Goal: Communication & Community: Answer question/provide support

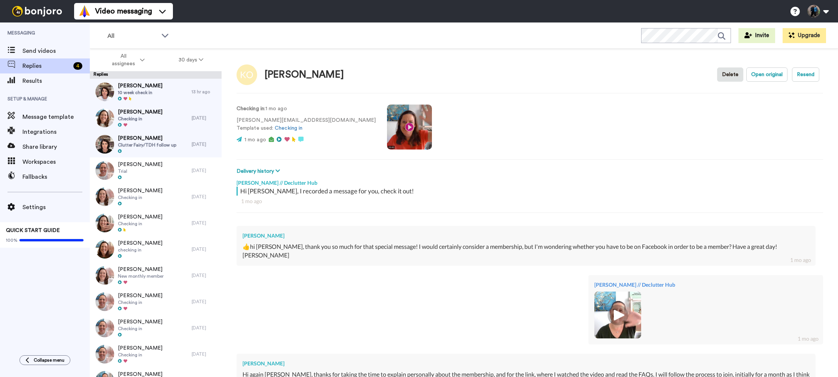
type textarea "x"
click at [53, 51] on span "Send videos" at bounding box center [55, 50] width 67 height 9
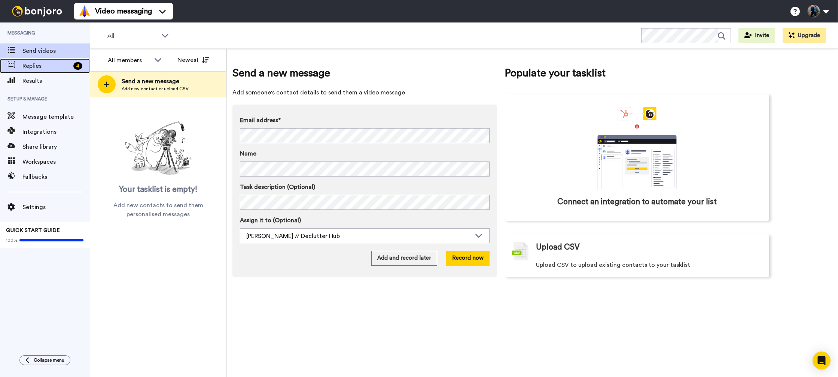
click at [48, 63] on span "Replies" at bounding box center [46, 65] width 48 height 9
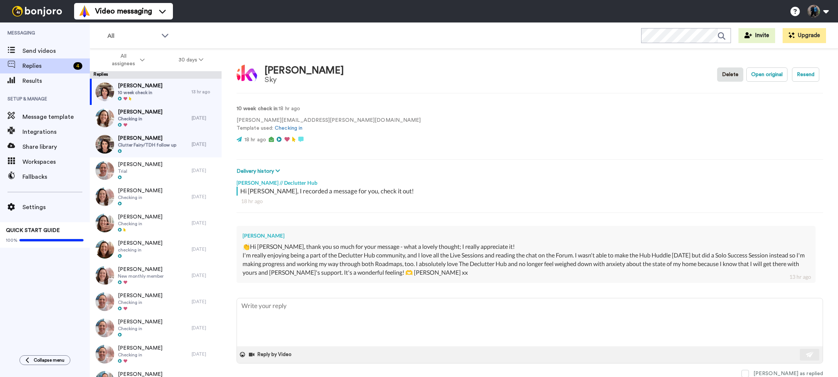
type textarea "x"
type textarea "I"
type textarea "x"
type textarea "I"
type textarea "x"
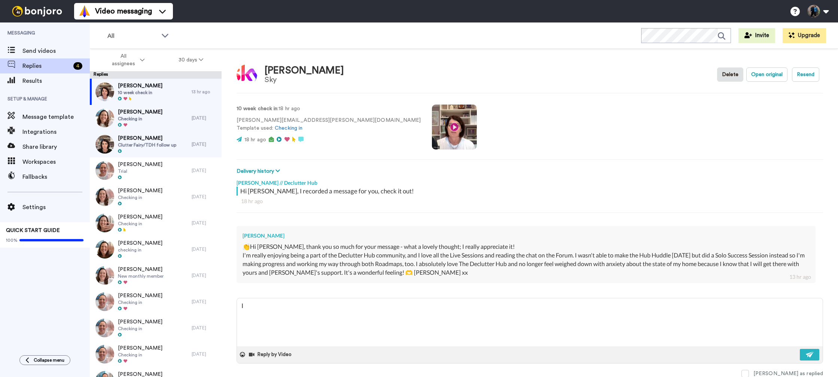
type textarea "I c"
type textarea "x"
type textarea "I co"
type textarea "x"
type textarea "I cou"
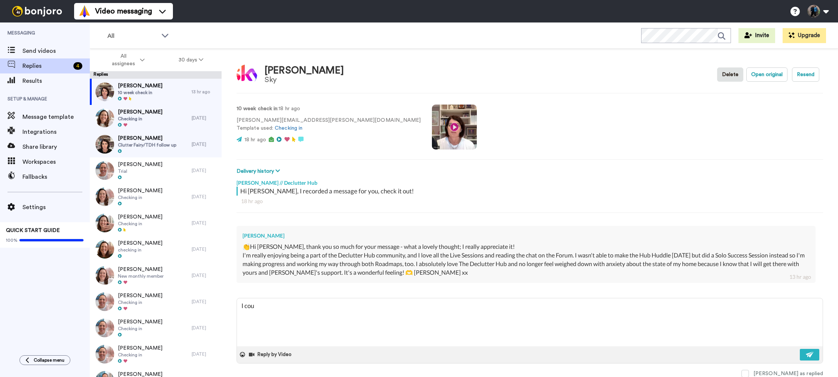
type textarea "x"
type textarea "I coul"
type textarea "x"
type textarea "I could"
type textarea "x"
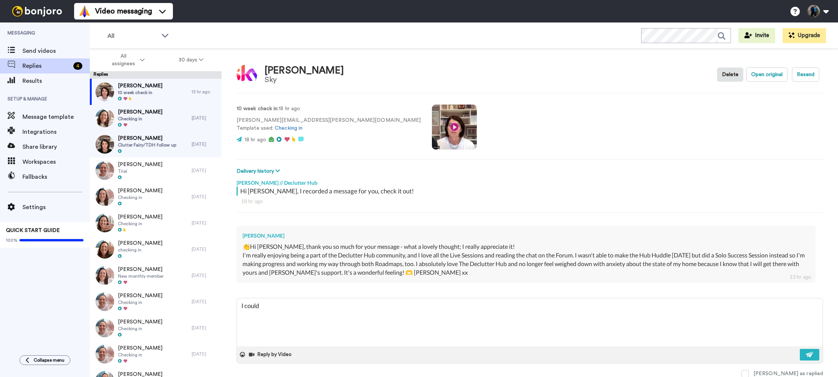
type textarea "I could"
type textarea "x"
type textarea "I could n"
type textarea "x"
type textarea "I could no"
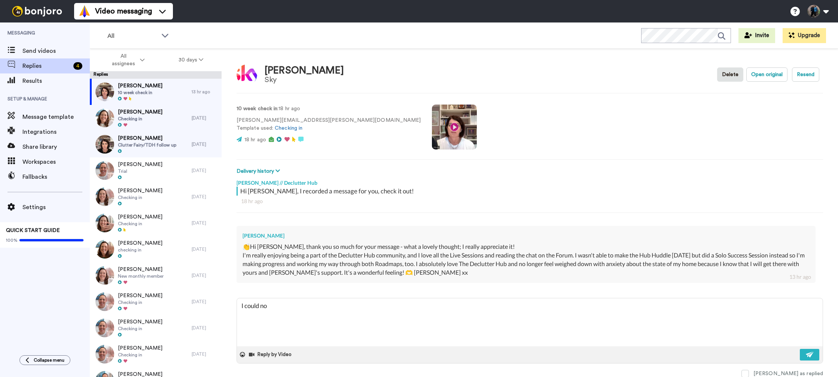
type textarea "x"
type textarea "I could not"
type textarea "x"
type textarea "I could not"
type textarea "x"
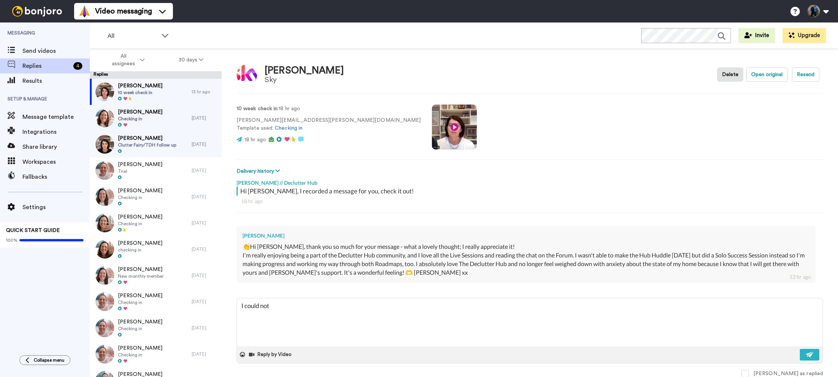
type textarea "I could not b"
type textarea "x"
type textarea "I could not be"
type textarea "x"
type textarea "I could not be"
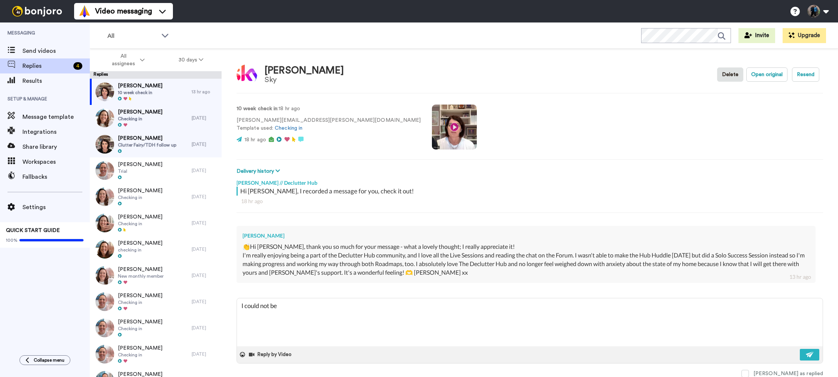
type textarea "x"
type textarea "I could not be h"
type textarea "x"
type textarea "I could not be ha"
type textarea "x"
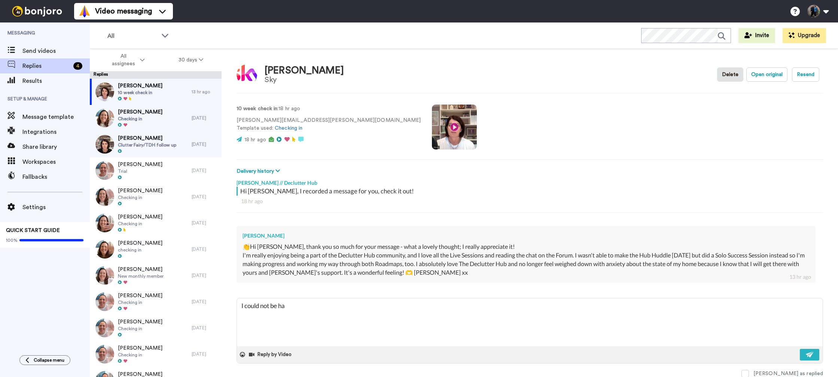
type textarea "I could not be hap"
type textarea "x"
type textarea "I could not be happ"
type textarea "x"
type textarea "I could not be happi"
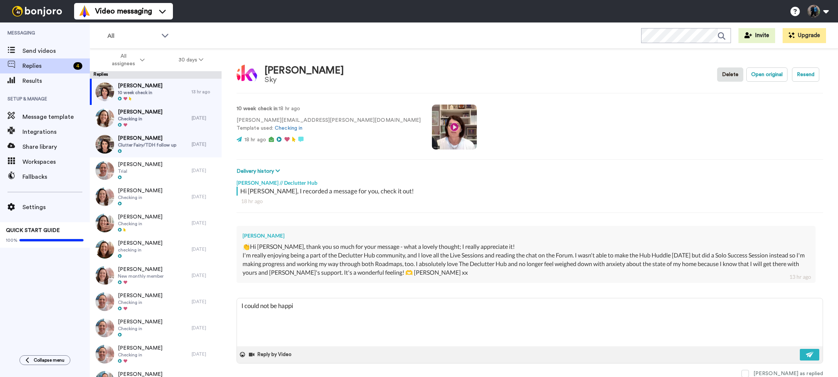
type textarea "x"
type textarea "I could not be happie"
type textarea "x"
type textarea "I could not be happier"
type textarea "x"
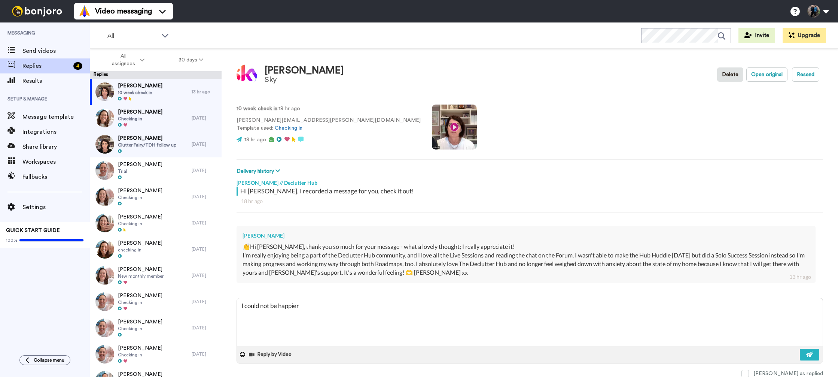
type textarea "I could not be happier"
type textarea "x"
type textarea "I could not be happier f"
type textarea "x"
type textarea "I could not be happier fo"
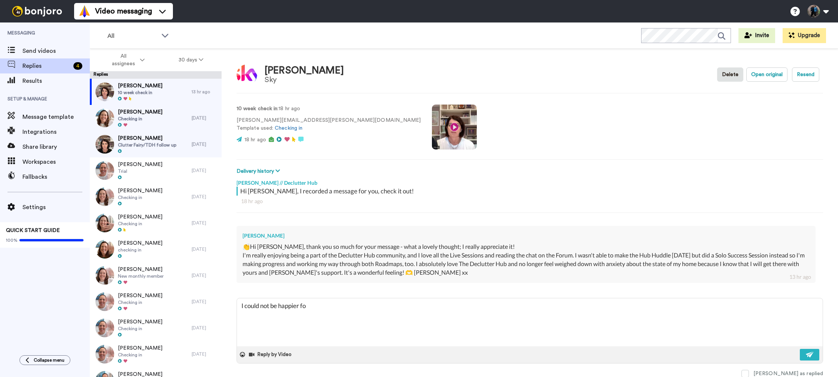
type textarea "x"
type textarea "I could not be happier for"
type textarea "x"
type textarea "I could not be happier for"
type textarea "x"
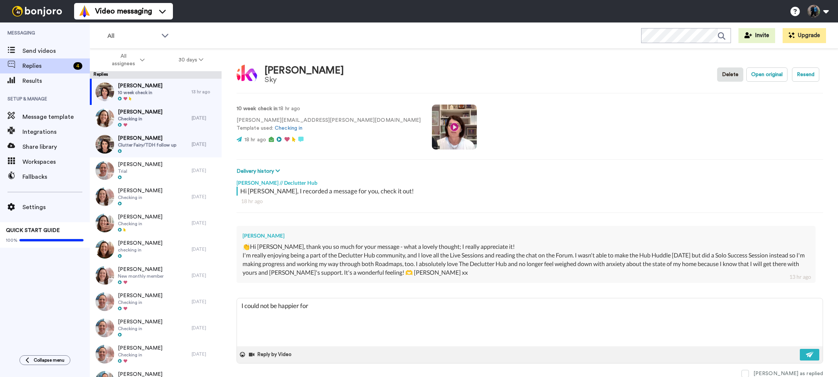
type textarea "I could not be happier for y"
type textarea "x"
type textarea "I could not be happier for yo"
type textarea "x"
type textarea "I could not be happier for you"
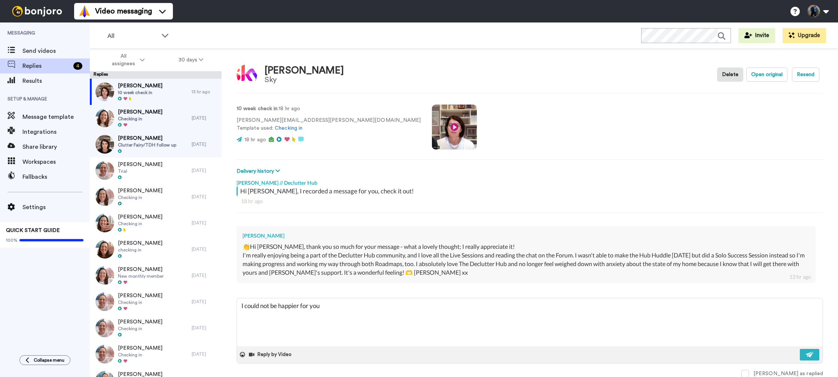
type textarea "x"
type textarea "I could not be happier for you"
type textarea "x"
type textarea "I could not be happier for you L"
type textarea "x"
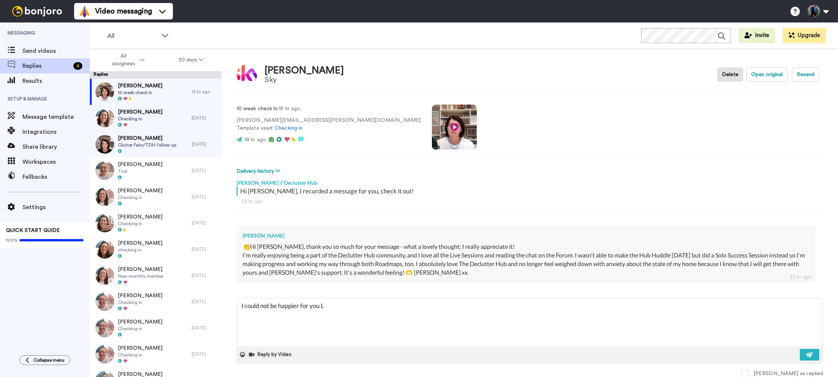
type textarea "I could not be happier for you Li"
type textarea "x"
type textarea "I could not be happier for you Lin"
type textarea "x"
type textarea "I could not be happier for you Lind"
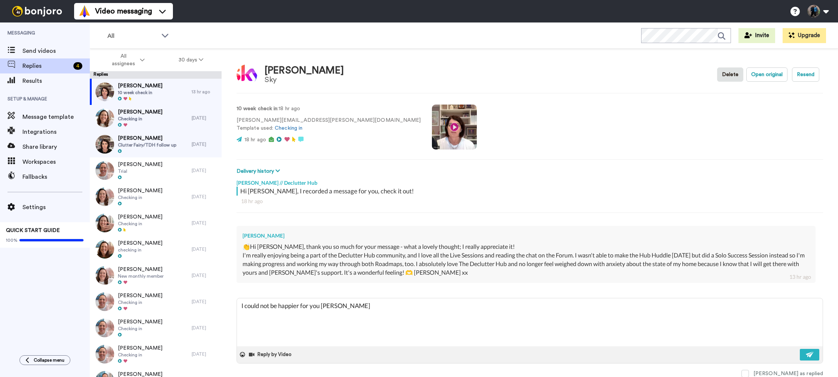
type textarea "x"
type textarea "I could not be happier for you Linda"
type textarea "x"
type textarea "I could not be happier for you Linda"
type textarea "x"
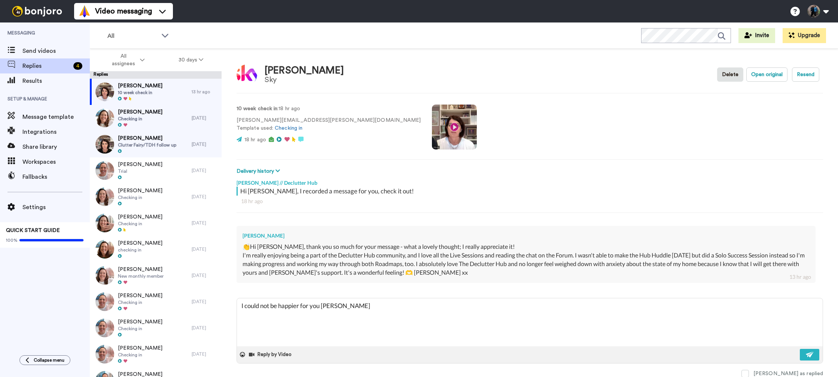
type textarea "I could not be happier for you Linda -"
type textarea "x"
type textarea "I could not be happier for you Linda -"
type textarea "x"
type textarea "I could not be happier for you Linda - b"
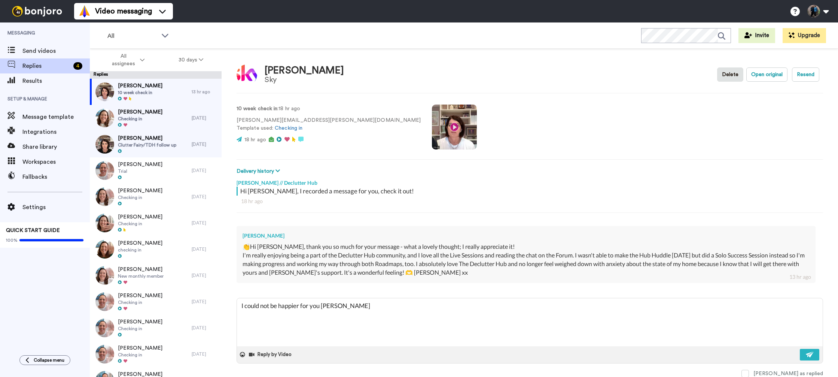
type textarea "x"
type textarea "I could not be happier for you Linda - br"
type textarea "x"
type textarea "I could not be happier for you Linda - bri"
type textarea "x"
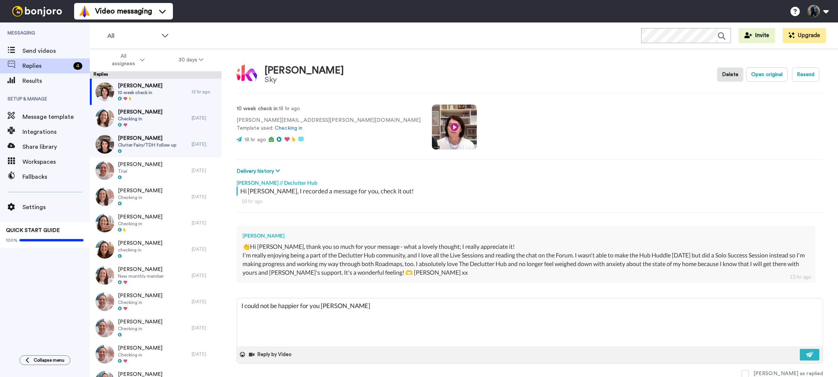
type textarea "I could not be happier for you Linda - bril"
type textarea "x"
type textarea "I could not be happier for you Linda - brila"
type textarea "x"
type textarea "I could not be happier for you Linda - brilai"
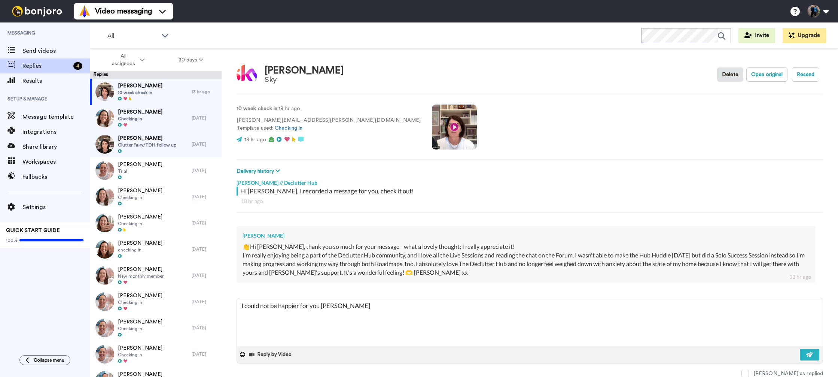
type textarea "x"
type textarea "I could not be happier for you Linda - brilain"
type textarea "x"
type textarea "I could not be happier for you Linda - brilaint"
type textarea "x"
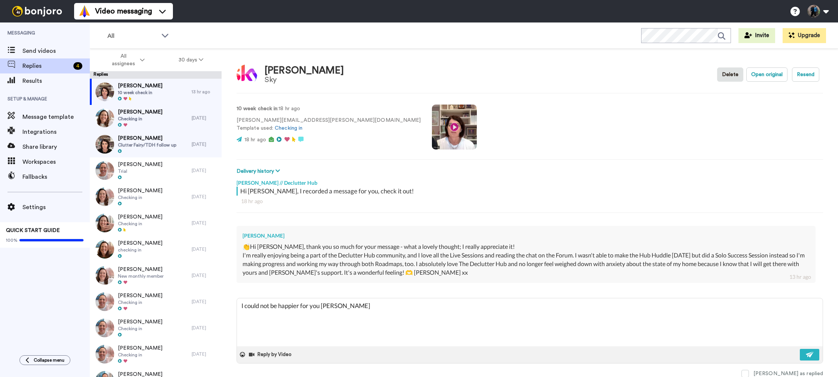
type textarea "I could not be happier for you Linda - brilaint"
type textarea "x"
type textarea "I could not be happier for you Linda - brilaint n"
type textarea "x"
type textarea "I could not be happier for you Linda - brilaint ne"
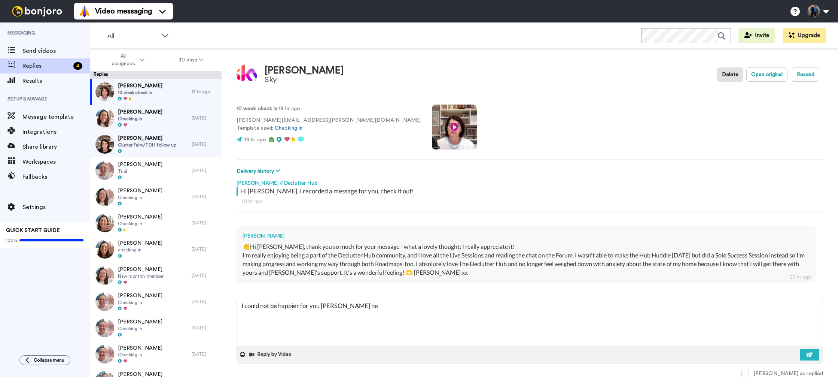
type textarea "x"
type textarea "I could not be happier for you Linda - brilaint new"
type textarea "x"
type textarea "I could not be happier for you Linda - brilaint news"
type textarea "x"
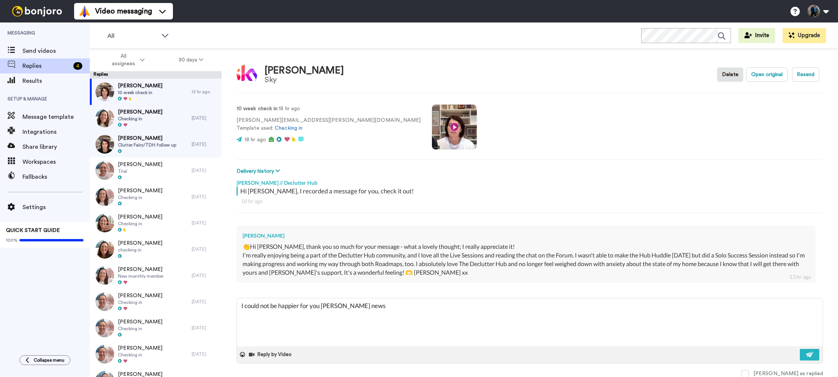
type textarea "I could not be happier for you Linda - brilaint news."
type textarea "x"
type textarea "I could not be happier for you Linda - brilaint news."
type textarea "x"
type textarea "I could not be happier for you Linda - brilaint news. K"
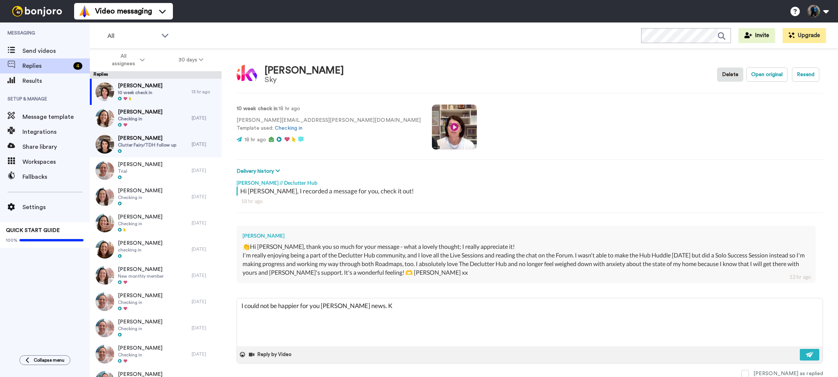
type textarea "x"
type textarea "I could not be happier for you Linda - brilaint news. Ke"
type textarea "x"
type textarea "I could not be happier for you Linda - brilaint news. Kee"
type textarea "x"
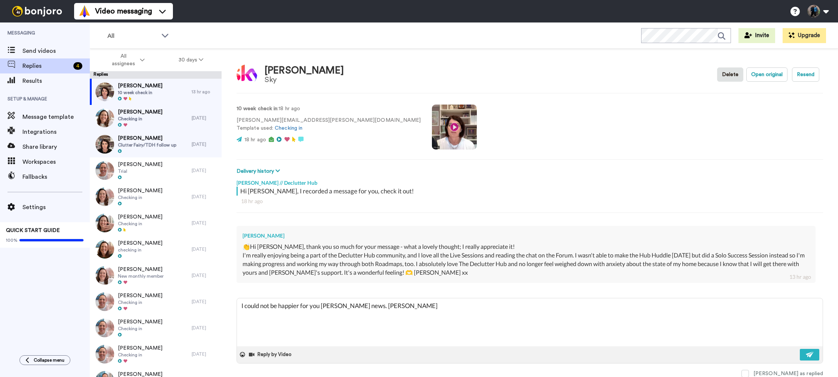
type textarea "I could not be happier for you Linda - brilaint news. Keep"
type textarea "x"
type textarea "I could not be happier for you Linda - brilaint news. Keep"
type textarea "x"
type textarea "I could not be happier for you Linda - brilaint news. Keep n"
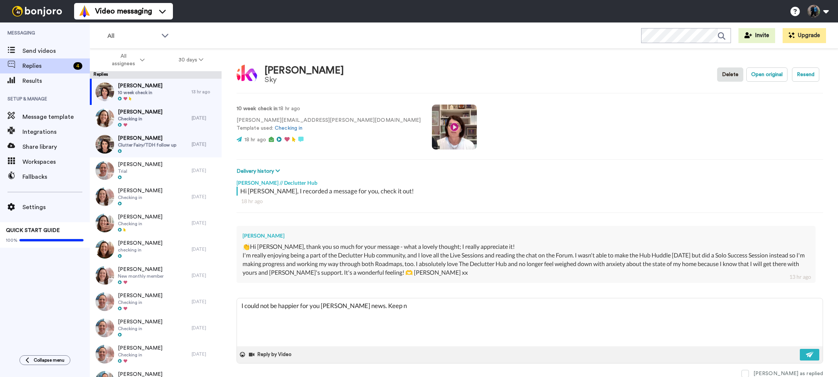
type textarea "x"
type textarea "I could not be happier for you Linda - brilaint news. Keep nu"
type textarea "x"
type textarea "I could not be happier for you Linda - brilaint news. Keep nup"
type textarea "x"
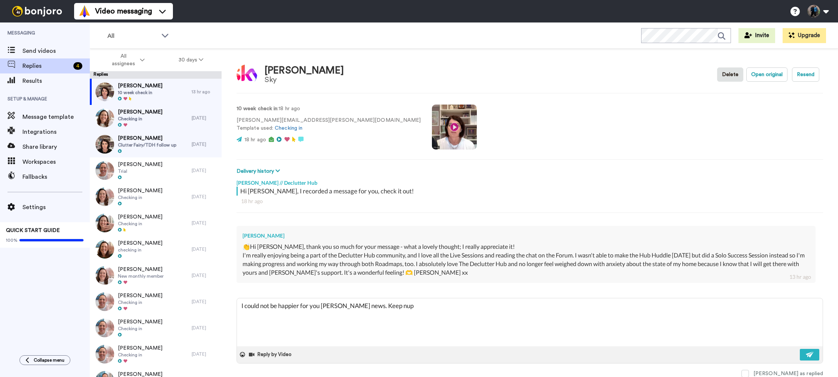
type textarea "I could not be happier for you Linda - brilaint news. Keep nup"
type textarea "x"
type textarea "I could not be happier for you Linda - brilaint news. Keep nup t"
type textarea "x"
type textarea "I could not be happier for you Linda - brilaint news. Keep nup th"
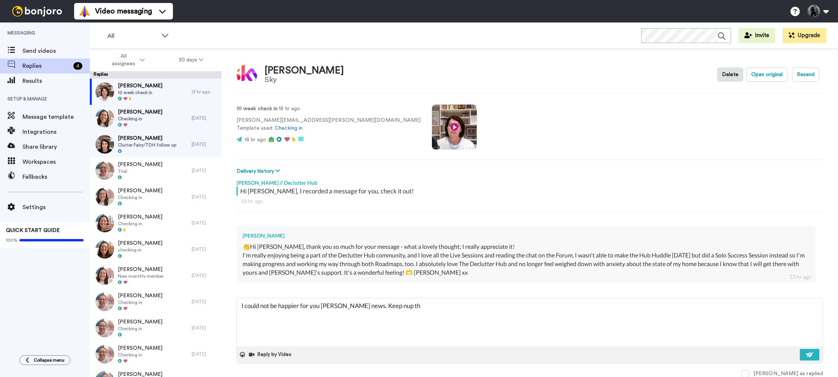
type textarea "x"
type textarea "I could not be happier for you Linda - brilaint news. Keep nup the"
type textarea "x"
type textarea "I could not be happier for you Linda - brilaint news. Keep nup the"
type textarea "x"
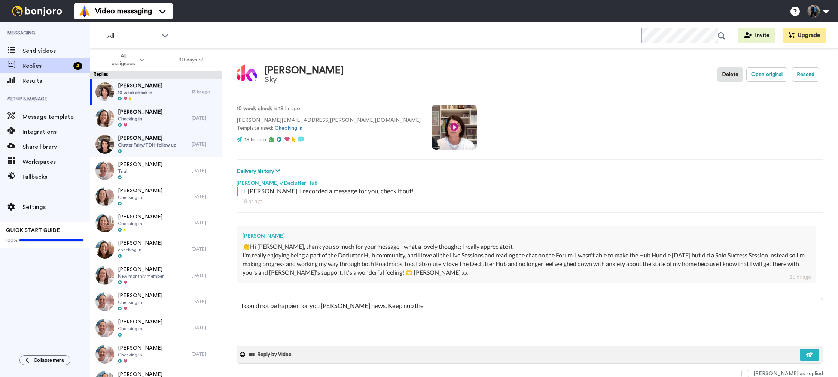
type textarea "I could not be happier for you Linda - brilaint news. Keep nup the f"
type textarea "x"
type textarea "I could not be happier for you Linda - brilaint news. Keep nup the fa"
type textarea "x"
type textarea "I could not be happier for you Linda - brilaint news. Keep nup the fab"
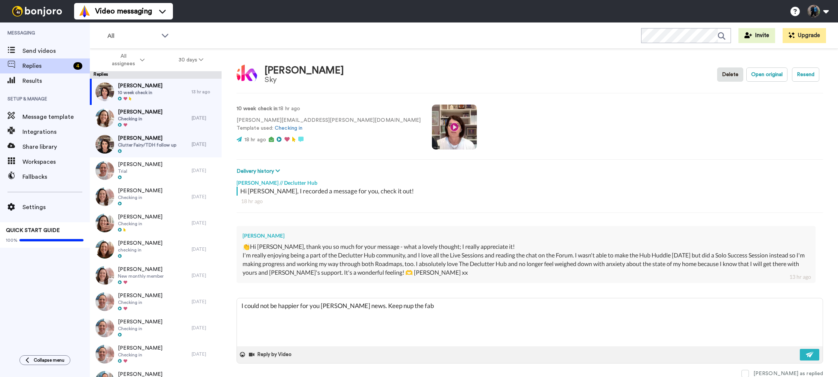
type textarea "x"
type textarea "I could not be happier for you Linda - brilaint news. Keep nup the fab"
type textarea "x"
type textarea "I could not be happier for you Linda - brilaint news. Keep nup the fab w"
type textarea "x"
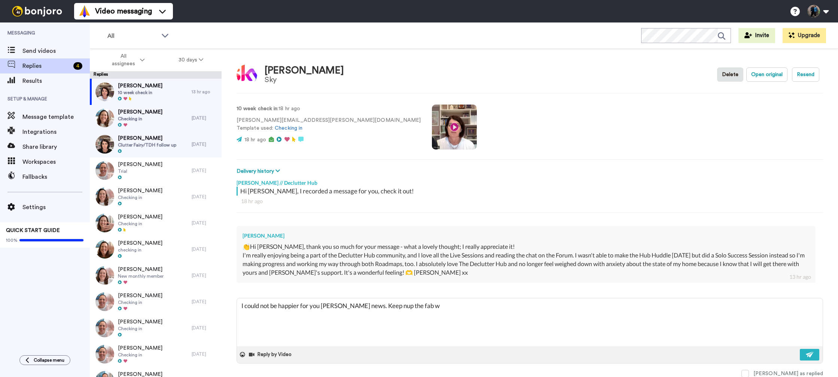
type textarea "I could not be happier for you Linda - brilaint news. Keep nup the fab wo"
type textarea "x"
type textarea "I could not be happier for you Linda - brilaint news. Keep nup the fab wor"
type textarea "x"
type textarea "I could not be happier for you Linda - brilaint news. Keep nup the fab work"
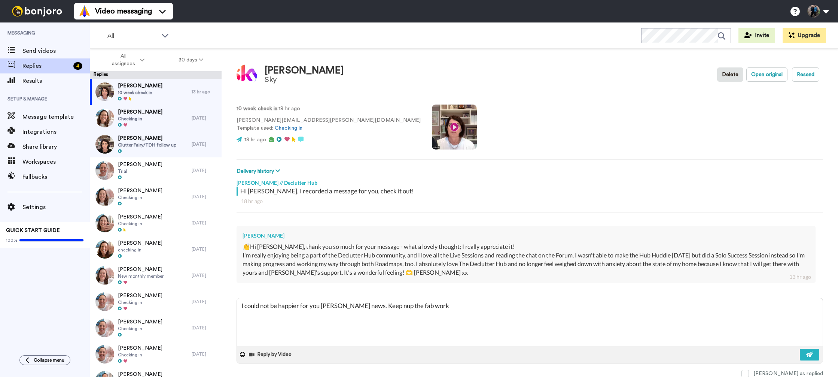
type textarea "x"
type textarea "I could not be happier for you Linda - brilaint news. Keep nup the fab work"
type textarea "x"
type textarea "I could not be happier for you Linda - brilaint news. Keep nup the fab work x"
type textarea "x"
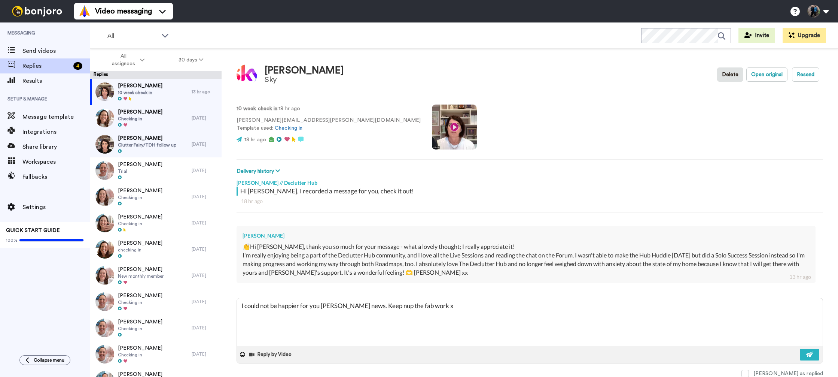
type textarea "I could not be happier for you Linda - brilaint news. Keep nup the fab work xx"
click at [398, 306] on textarea "I could not be happier for you Linda - brilaint news. Keep nup the fab work xx" at bounding box center [530, 322] width 586 height 48
type textarea "x"
type textarea "I could not be happier for you Linda - brilaint news. Keep up the fab work xx"
drag, startPoint x: 356, startPoint y: 307, endPoint x: 351, endPoint y: 307, distance: 5.6
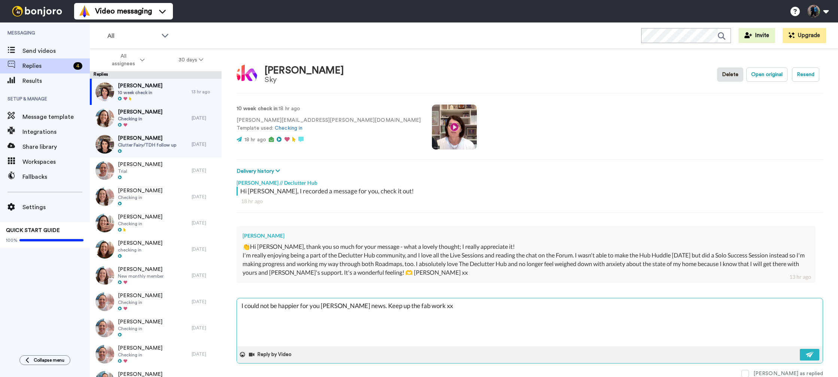
click at [351, 307] on textarea "I could not be happier for you Linda - brilaint news. Keep up the fab work xx" at bounding box center [530, 322] width 586 height 48
type textarea "x"
type textarea "I could not be happier for you Linda - brillnt news. Keep up the fab work xx"
type textarea "x"
type textarea "I could not be happier for you Linda - brillint news. Keep up the fab work xx"
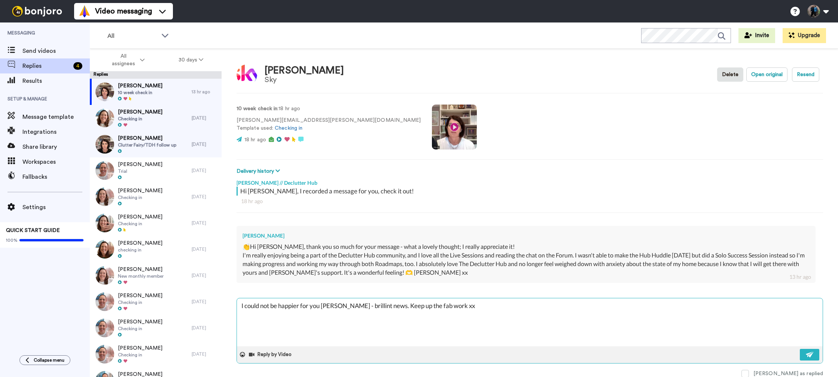
type textarea "x"
type textarea "I could not be happier for you Linda - brilliant news. Keep up the fab work xx"
click at [809, 353] on img at bounding box center [810, 354] width 8 height 6
type textarea "x"
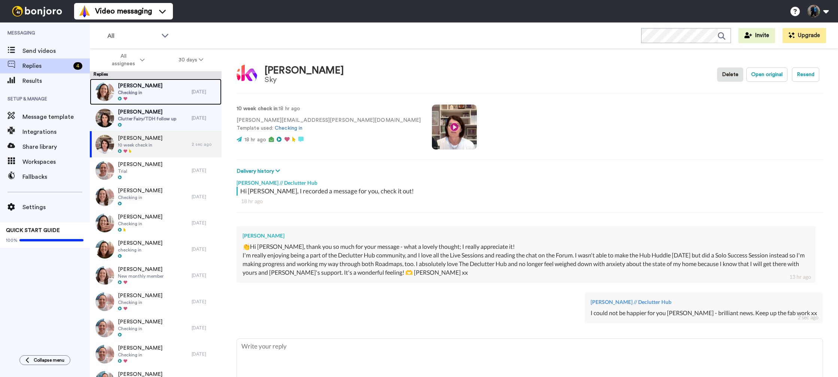
click at [164, 92] on div "Rebecca Ebbitt Checking in" at bounding box center [141, 92] width 102 height 26
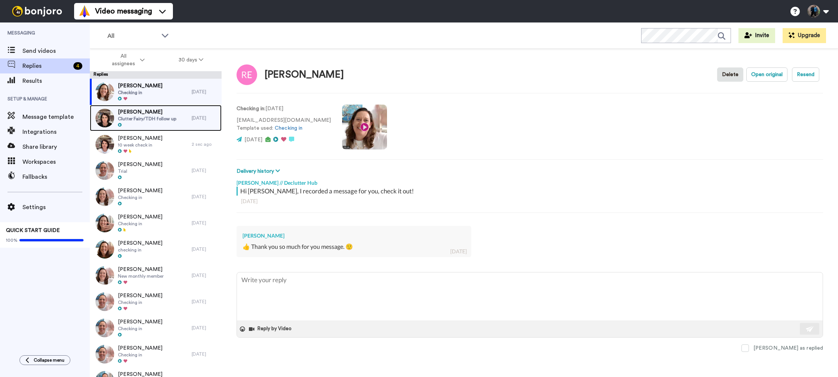
click at [169, 119] on span "Clutter Fairy/TDH follow up" at bounding box center [147, 119] width 58 height 6
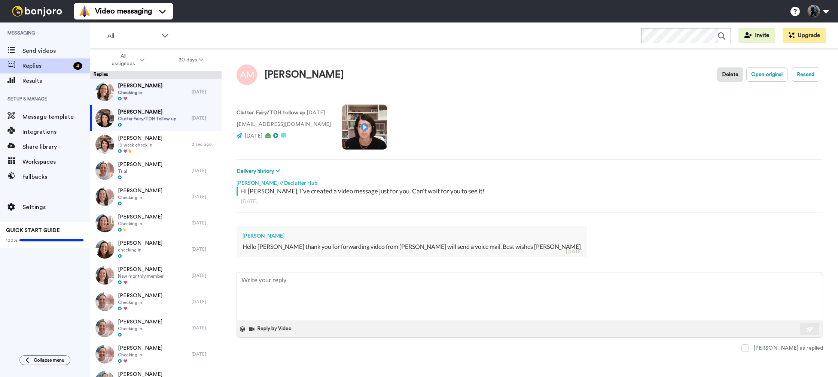
type textarea "x"
click at [49, 79] on span "Results" at bounding box center [55, 80] width 67 height 9
